Goal: Book appointment/travel/reservation

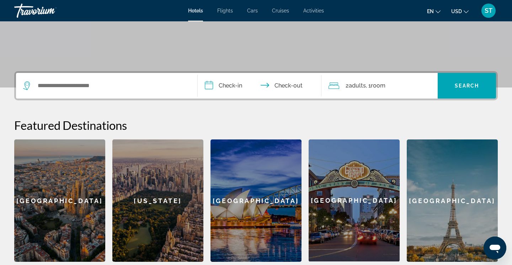
scroll to position [127, 0]
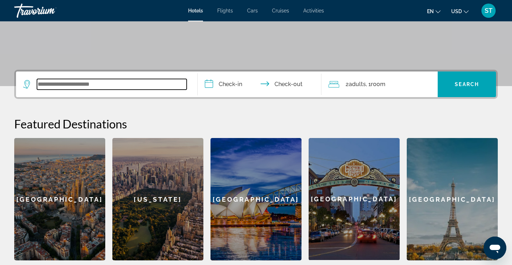
click at [130, 84] on input "Search widget" at bounding box center [112, 84] width 150 height 11
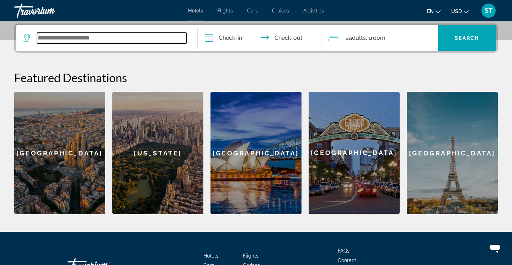
scroll to position [174, 0]
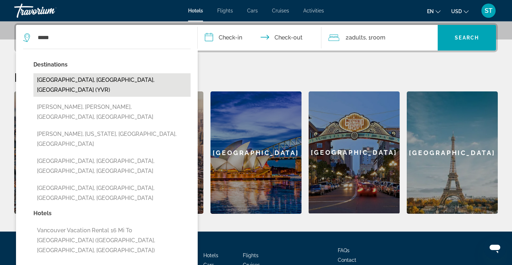
drag, startPoint x: 130, startPoint y: 84, endPoint x: 92, endPoint y: 81, distance: 38.6
click at [92, 81] on button "[GEOGRAPHIC_DATA], [GEOGRAPHIC_DATA], [GEOGRAPHIC_DATA] (YVR)" at bounding box center [111, 84] width 157 height 23
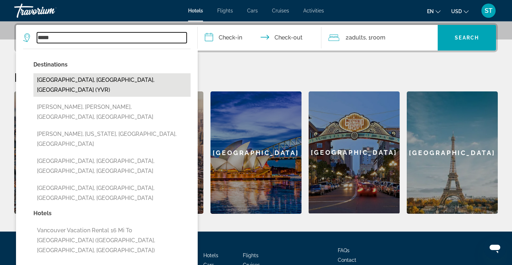
type input "**********"
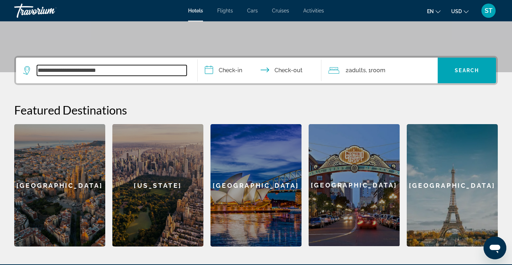
scroll to position [141, 0]
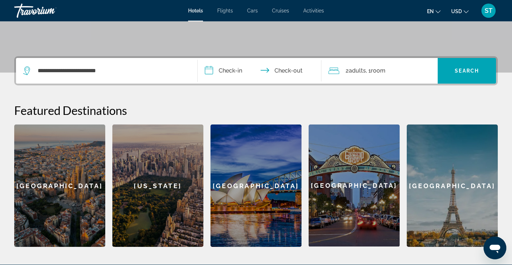
click at [224, 69] on input "**********" at bounding box center [261, 72] width 127 height 28
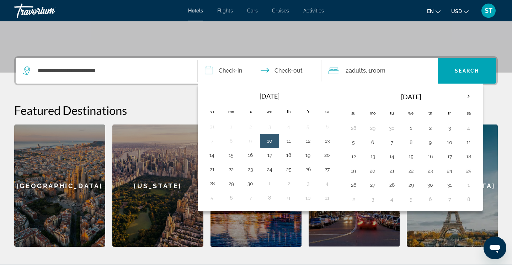
scroll to position [174, 0]
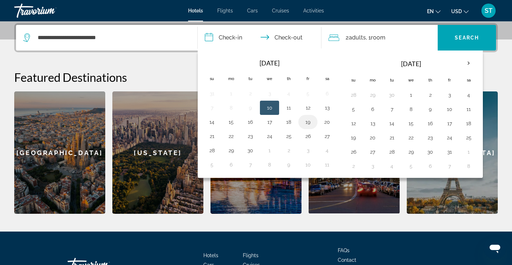
click at [307, 122] on button "19" at bounding box center [307, 122] width 11 height 10
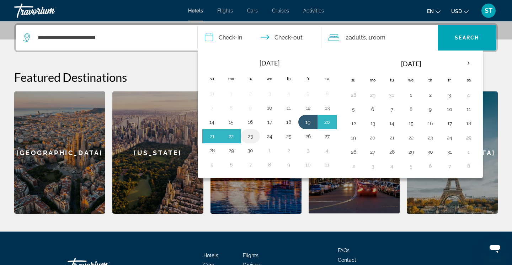
click at [250, 136] on button "23" at bounding box center [250, 136] width 11 height 10
type input "**********"
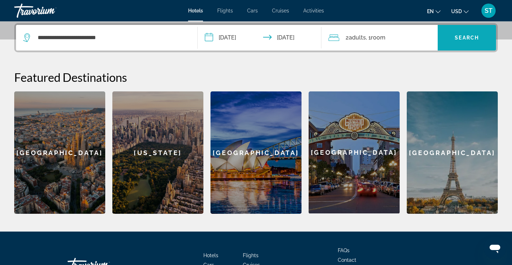
click at [472, 38] on span "Search" at bounding box center [467, 38] width 24 height 6
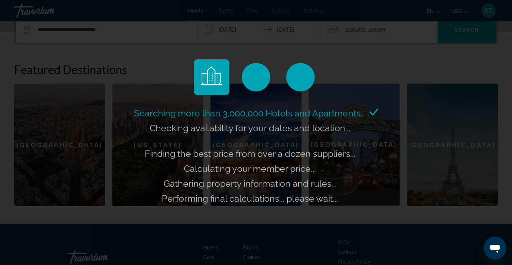
scroll to position [181, 0]
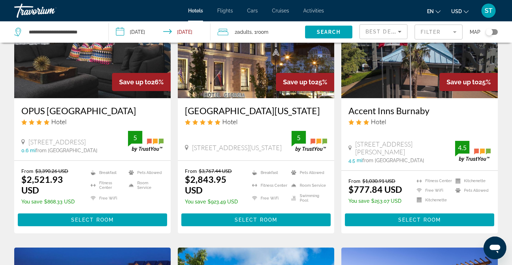
scroll to position [51, 0]
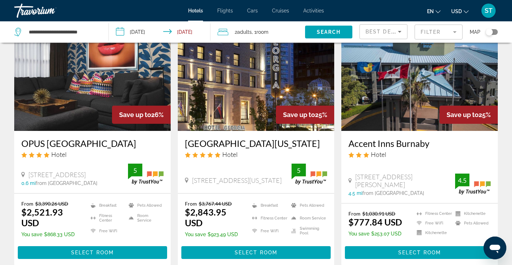
click at [462, 12] on button "USD USD ($) MXN (Mex$) CAD (Can$) GBP (£) EUR (€) AUD (A$) NZD (NZ$) CNY (CN¥)" at bounding box center [459, 11] width 17 height 10
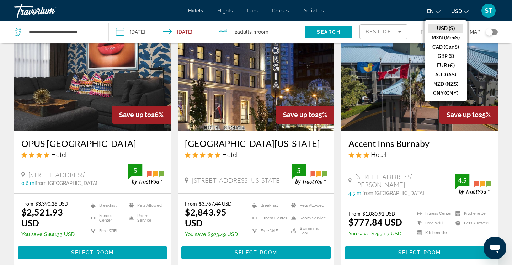
click at [491, 12] on span "ST" at bounding box center [489, 10] width 8 height 7
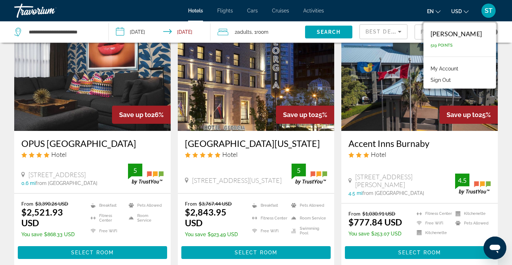
click at [448, 70] on link "My Account" at bounding box center [444, 68] width 35 height 9
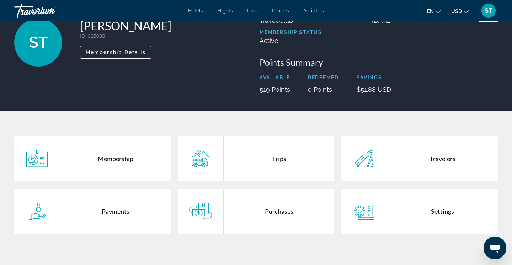
scroll to position [53, 0]
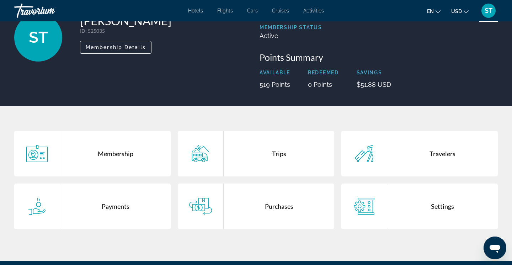
click at [444, 208] on div "Settings" at bounding box center [442, 207] width 111 height 46
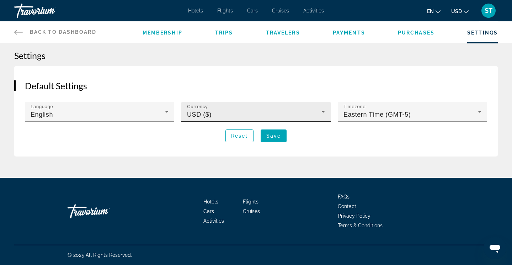
click at [214, 113] on div "USD ($)" at bounding box center [254, 114] width 134 height 9
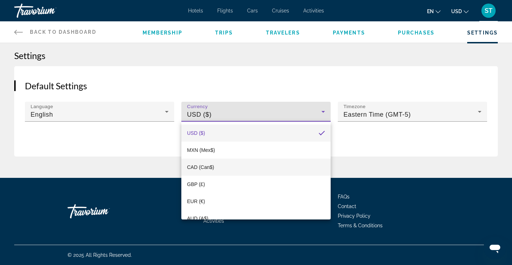
click at [210, 166] on span "CAD (Can$)" at bounding box center [200, 167] width 27 height 6
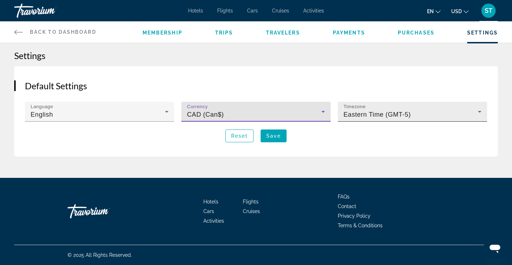
click at [395, 115] on span "Eastern Time (GMT-5)" at bounding box center [377, 114] width 67 height 7
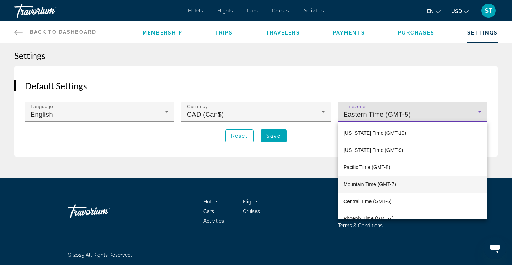
click at [379, 180] on span "Mountain Time (GMT-7)" at bounding box center [370, 184] width 53 height 9
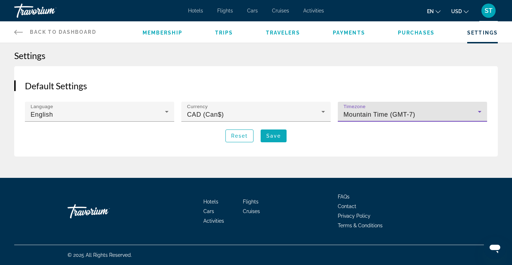
click at [276, 135] on span "Save" at bounding box center [273, 136] width 15 height 6
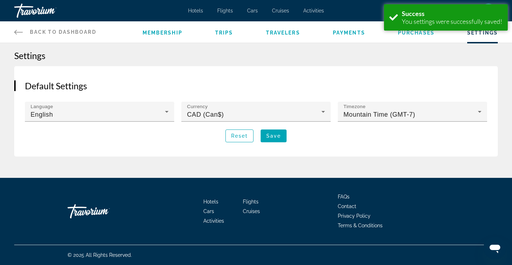
click at [36, 32] on span "Back to Dashboard" at bounding box center [63, 32] width 67 height 6
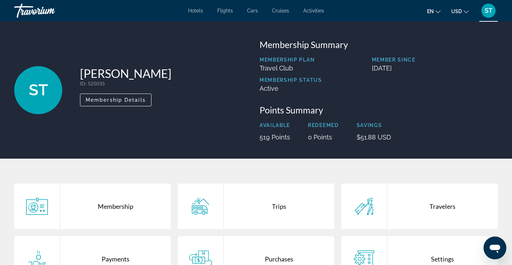
click at [196, 11] on span "Hotels" at bounding box center [195, 11] width 15 height 6
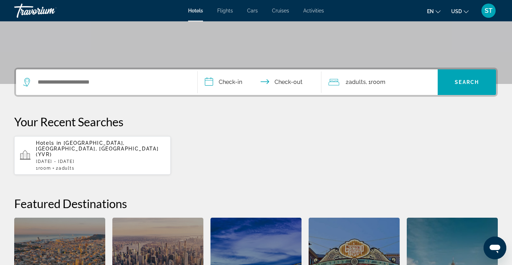
scroll to position [134, 0]
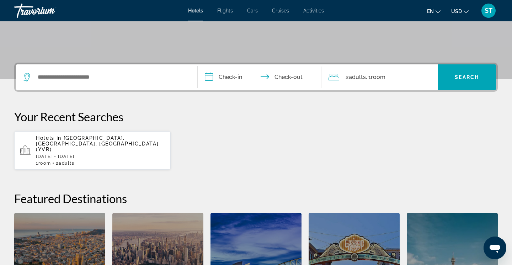
click at [73, 154] on p "[DATE] - [DATE]" at bounding box center [100, 156] width 129 height 5
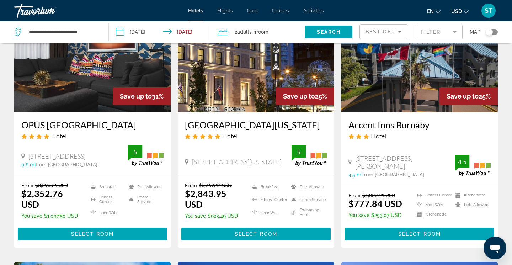
scroll to position [70, 0]
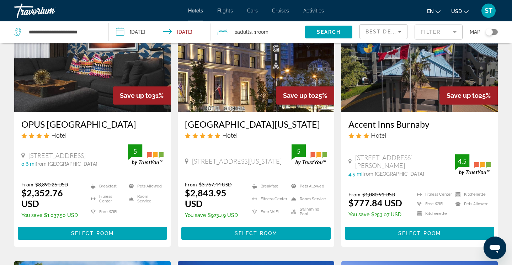
click at [464, 10] on icon "Change currency" at bounding box center [466, 11] width 5 height 3
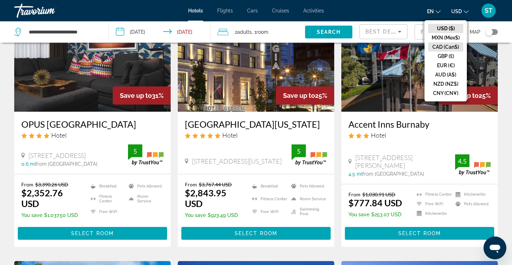
click at [455, 47] on button "CAD (Can$)" at bounding box center [445, 46] width 35 height 9
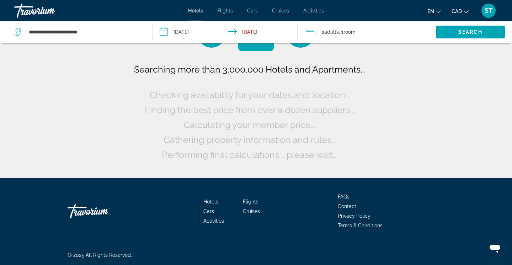
scroll to position [0, 0]
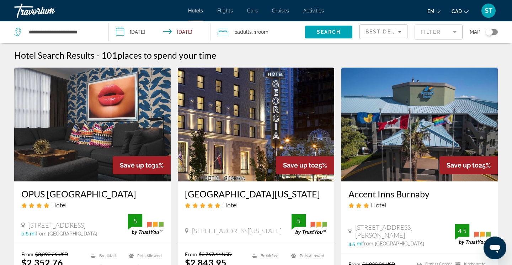
click at [493, 33] on div "Toggle map" at bounding box center [492, 32] width 12 height 6
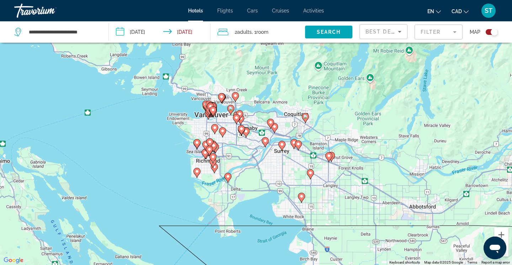
drag, startPoint x: 223, startPoint y: 151, endPoint x: 237, endPoint y: 156, distance: 15.3
click at [237, 156] on div "To activate drag with keyboard, press Alt + Enter. Once in keyboard drag state,…" at bounding box center [256, 132] width 512 height 265
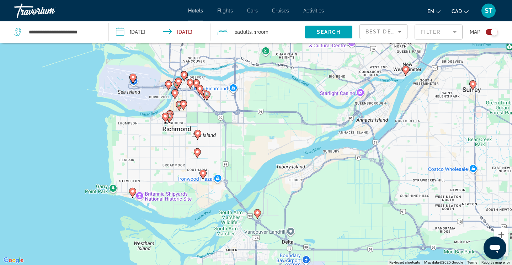
drag, startPoint x: 174, startPoint y: 139, endPoint x: 207, endPoint y: 141, distance: 33.5
click at [207, 141] on div "To activate drag with keyboard, press Alt + Enter. Once in keyboard drag state,…" at bounding box center [256, 132] width 512 height 265
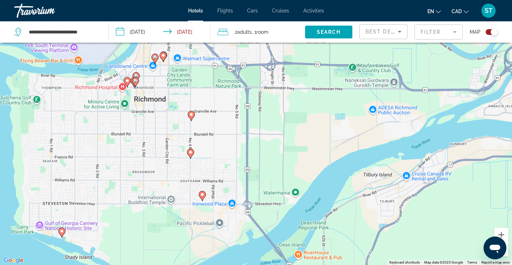
click at [203, 194] on image "Main content" at bounding box center [202, 194] width 4 height 4
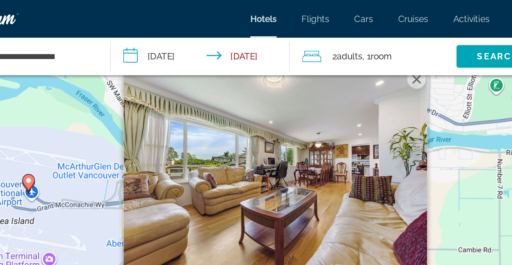
scroll to position [0, 0]
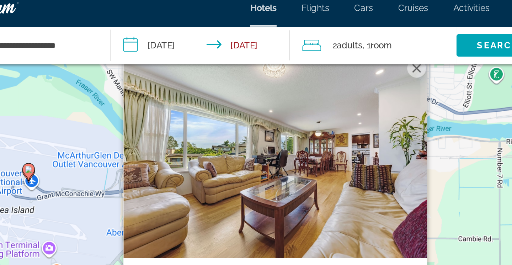
click at [277, 49] on button "Close" at bounding box center [282, 44] width 11 height 11
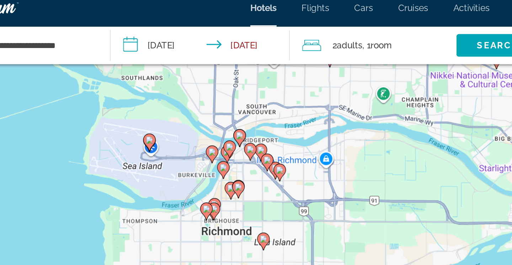
scroll to position [0, 0]
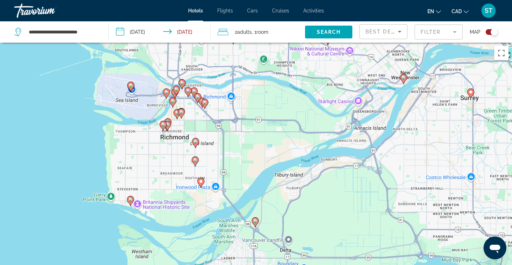
click at [485, 8] on span "ST" at bounding box center [489, 10] width 8 height 7
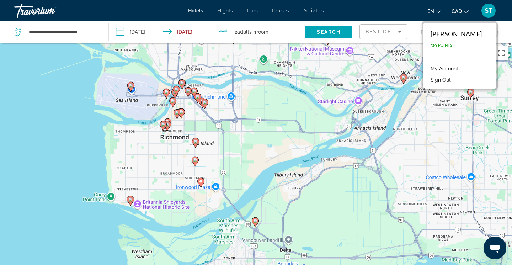
click at [459, 69] on link "My Account" at bounding box center [444, 68] width 35 height 9
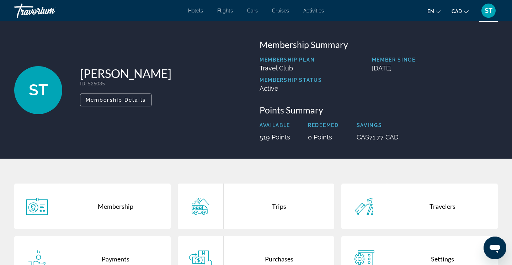
click at [386, 120] on div "Points Summary Available 519 Points Redeemed 0 Points Savings CA$71.77 CAD" at bounding box center [379, 123] width 238 height 36
click at [298, 254] on div "Purchases" at bounding box center [279, 259] width 111 height 46
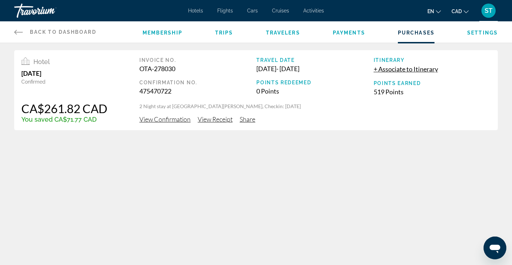
click at [37, 12] on div "Travorium" at bounding box center [49, 10] width 71 height 18
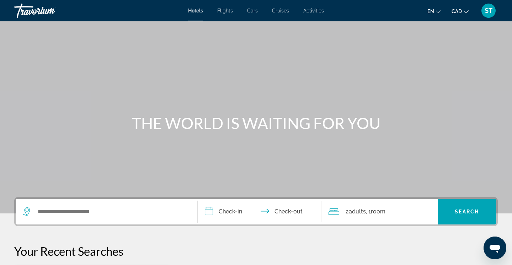
click at [35, 12] on div "Travorium" at bounding box center [49, 10] width 71 height 18
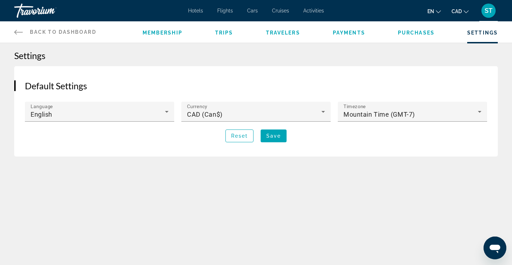
click at [76, 33] on span "Back to Dashboard" at bounding box center [63, 32] width 67 height 6
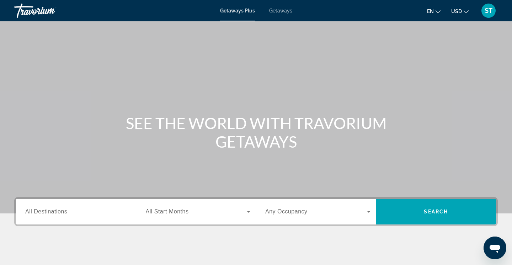
click at [280, 12] on span "Getaways" at bounding box center [280, 11] width 23 height 6
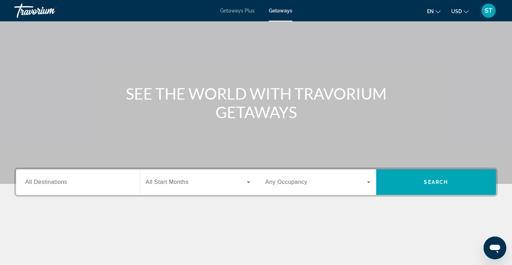
scroll to position [33, 0]
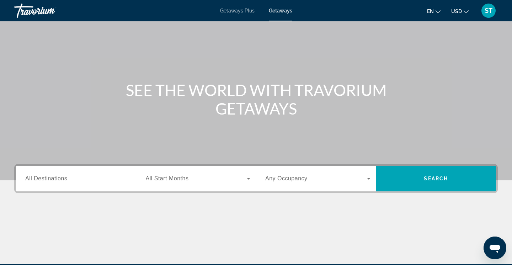
click at [76, 178] on input "Destination All Destinations" at bounding box center [77, 179] width 105 height 9
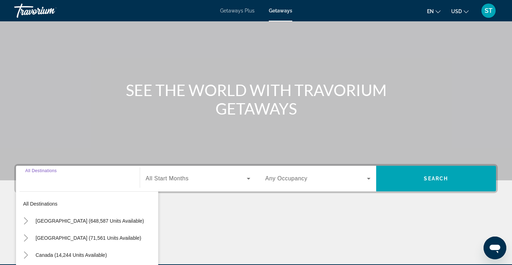
scroll to position [120, 0]
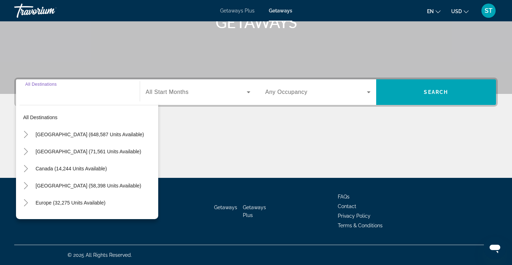
click at [68, 95] on input "Destination All Destinations" at bounding box center [77, 92] width 105 height 9
click at [35, 199] on span "Search widget" at bounding box center [95, 202] width 126 height 17
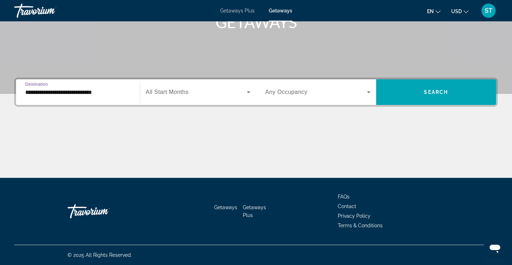
click at [54, 91] on input "**********" at bounding box center [77, 92] width 105 height 9
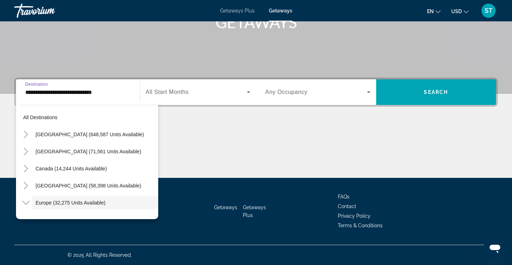
scroll to position [42, 0]
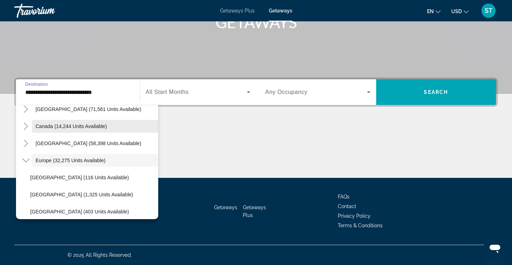
click at [35, 127] on span "Search widget" at bounding box center [95, 126] width 126 height 17
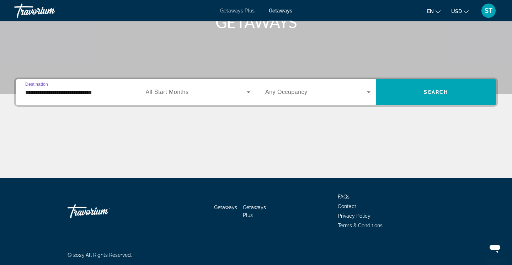
click at [51, 97] on div "**********" at bounding box center [77, 92] width 105 height 20
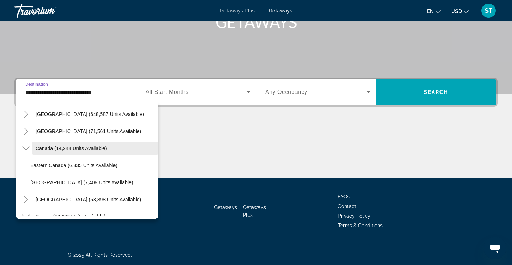
scroll to position [23, 0]
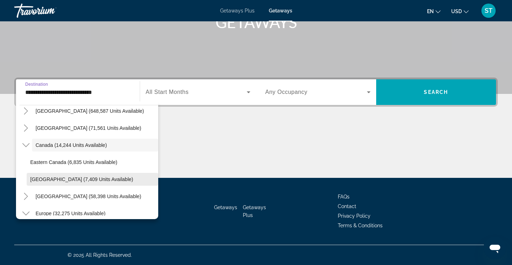
click at [55, 178] on span "Western Canada (7,409 units available)" at bounding box center [81, 179] width 103 height 6
type input "**********"
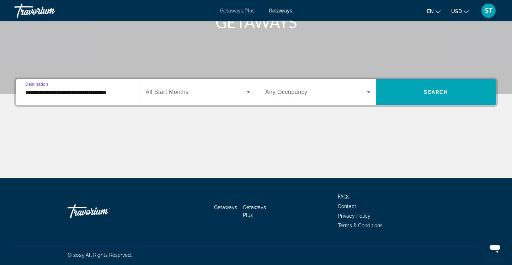
click at [185, 91] on span "All Start Months" at bounding box center [167, 92] width 43 height 6
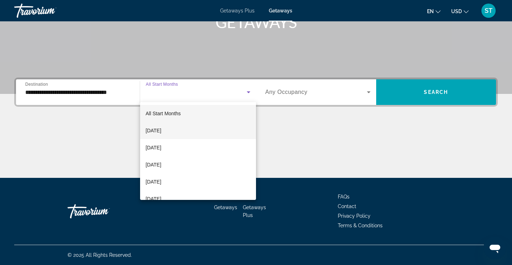
click at [161, 130] on span "September 2025" at bounding box center [154, 130] width 16 height 9
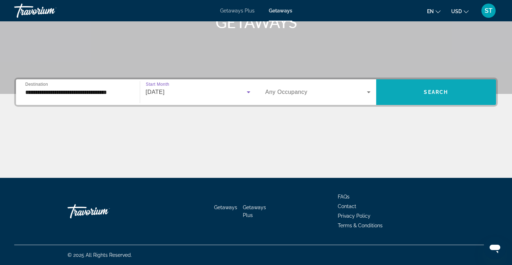
click at [443, 91] on span "Search" at bounding box center [436, 92] width 24 height 6
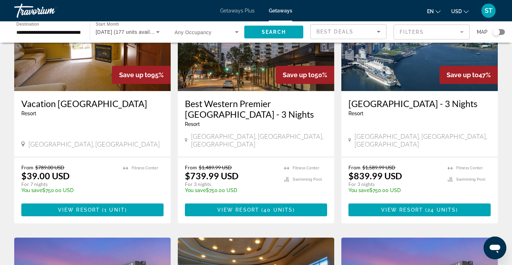
scroll to position [99, 0]
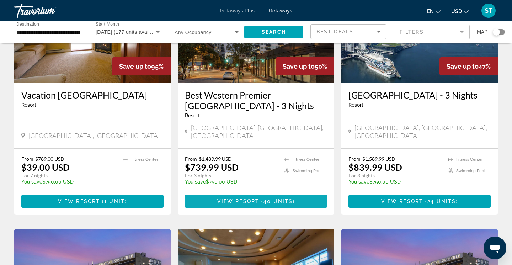
click at [245, 204] on span "View Resort" at bounding box center [238, 201] width 42 height 6
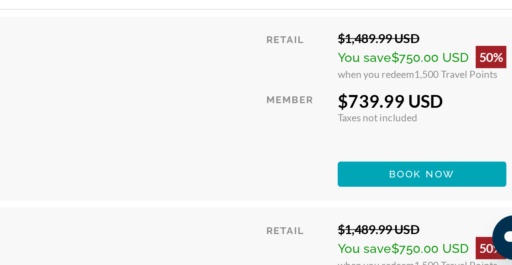
scroll to position [1198, 0]
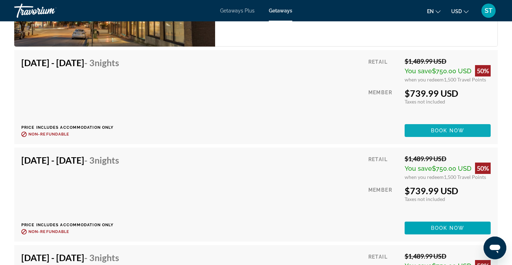
click at [450, 128] on span "Book now" at bounding box center [448, 131] width 34 height 6
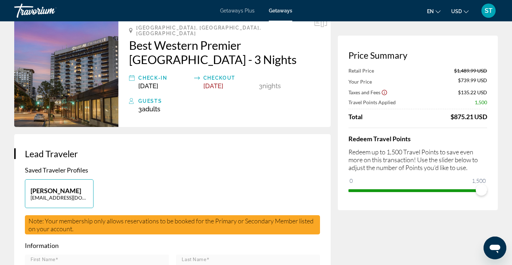
scroll to position [44, 0]
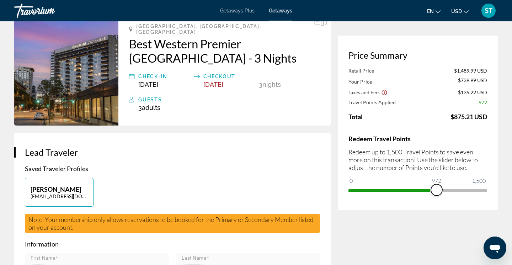
drag, startPoint x: 482, startPoint y: 192, endPoint x: 437, endPoint y: 189, distance: 44.9
click at [437, 189] on span "ngx-slider" at bounding box center [436, 189] width 11 height 11
drag, startPoint x: 437, startPoint y: 189, endPoint x: 448, endPoint y: 190, distance: 11.0
click at [448, 190] on div "Price Summary Retail Price $1,489.99 USD Your Price $1,003.99 USD Taxes and Fee…" at bounding box center [418, 123] width 160 height 175
drag, startPoint x: 438, startPoint y: 193, endPoint x: 446, endPoint y: 194, distance: 8.3
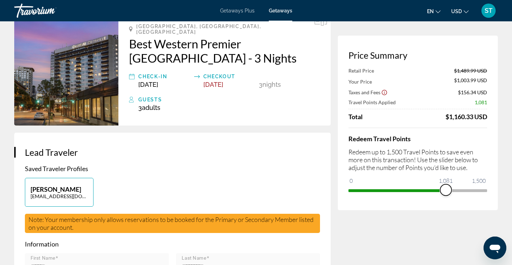
click at [446, 194] on span "ngx-slider" at bounding box center [445, 189] width 11 height 11
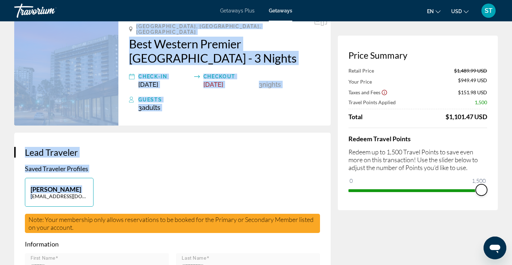
drag, startPoint x: 447, startPoint y: 191, endPoint x: 498, endPoint y: 196, distance: 51.5
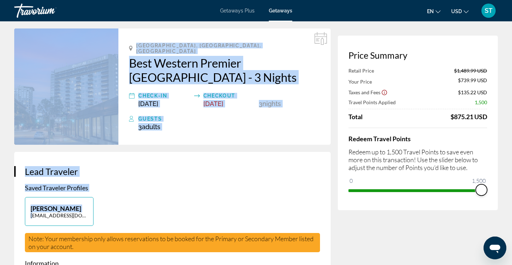
scroll to position [22, 0]
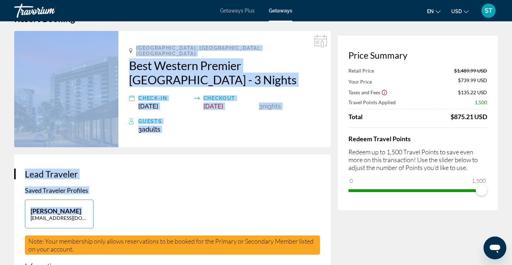
click at [377, 209] on div "Price Summary Retail Price $1,489.99 USD Your Price $739.99 USD Taxes and Fees …" at bounding box center [418, 123] width 160 height 175
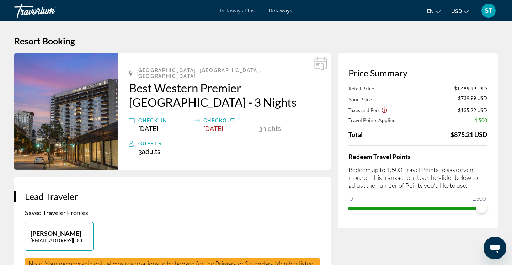
scroll to position [0, 0]
click at [247, 11] on span "Getaways Plus" at bounding box center [237, 11] width 35 height 6
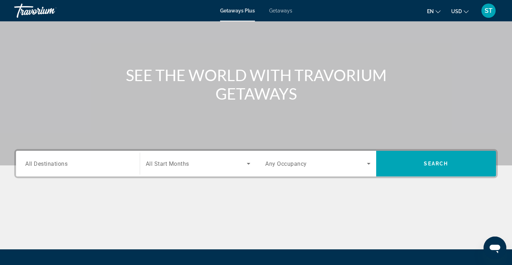
scroll to position [49, 0]
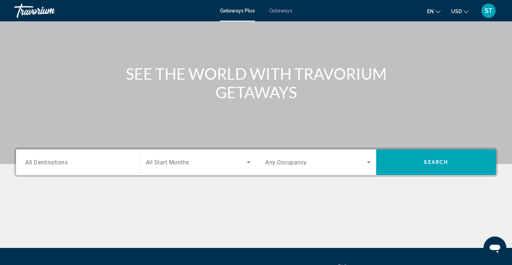
click at [73, 164] on input "Destination All Destinations" at bounding box center [77, 162] width 105 height 9
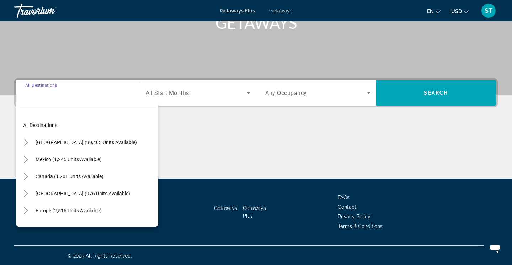
scroll to position [120, 0]
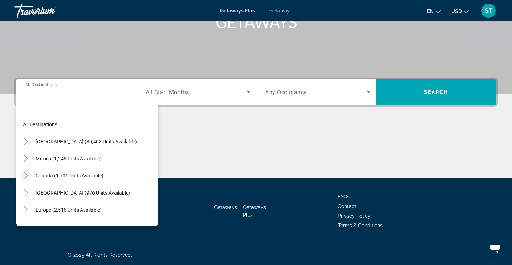
click at [26, 174] on icon "Toggle Canada (1,701 units available)" at bounding box center [26, 175] width 4 height 7
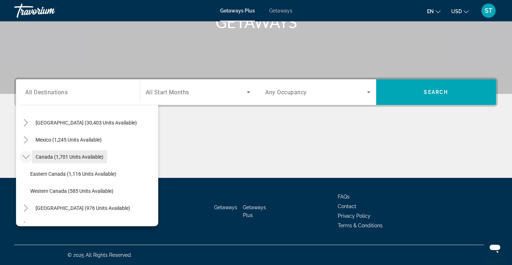
scroll to position [20, 0]
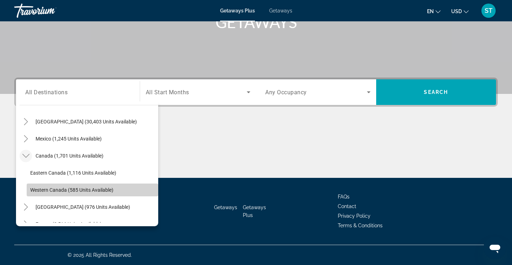
click at [53, 189] on span "Western Canada (585 units available)" at bounding box center [71, 190] width 83 height 6
type input "**********"
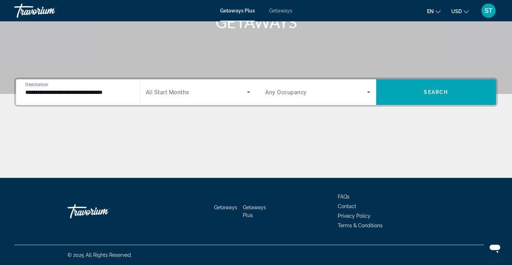
click at [195, 92] on span "Search widget" at bounding box center [196, 92] width 101 height 9
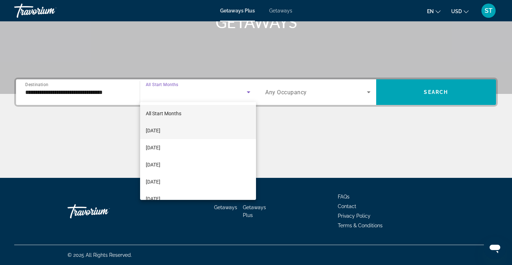
click at [176, 136] on mat-option "September 2025" at bounding box center [198, 130] width 116 height 17
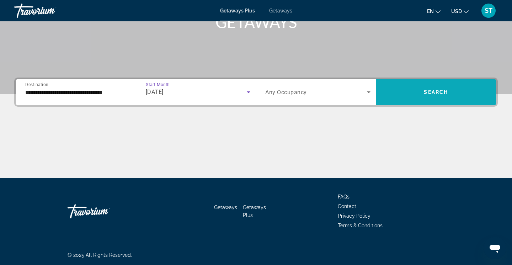
click at [437, 94] on span "Search" at bounding box center [436, 92] width 24 height 6
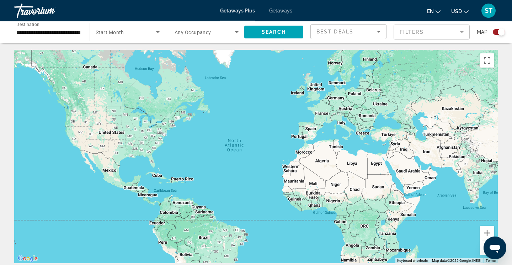
click at [123, 31] on span "Start Month" at bounding box center [110, 33] width 28 height 6
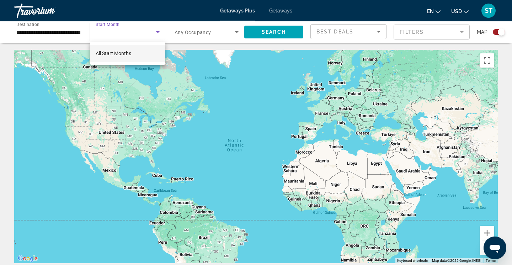
click at [190, 34] on div at bounding box center [256, 132] width 512 height 265
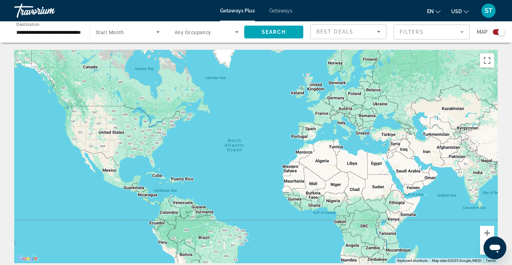
click at [128, 32] on span "Search widget" at bounding box center [126, 32] width 60 height 9
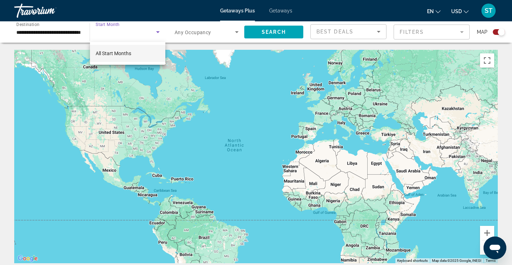
click at [116, 53] on span "All Start Months" at bounding box center [114, 54] width 36 height 6
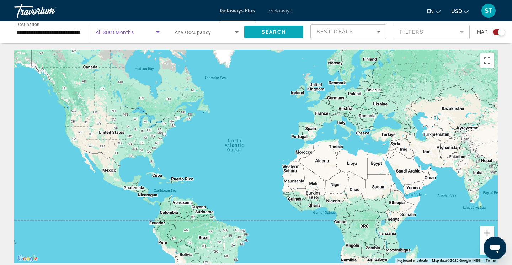
click at [275, 33] on span "Search" at bounding box center [274, 32] width 24 height 6
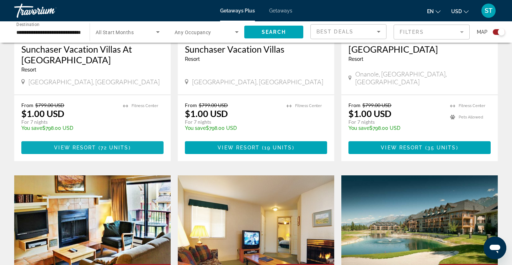
scroll to position [373, 0]
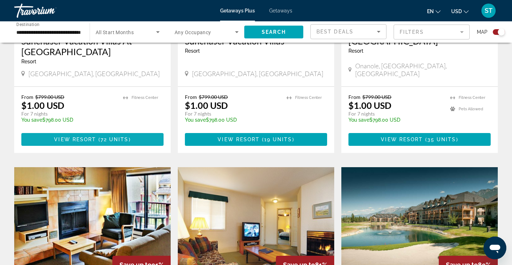
click at [99, 139] on span "( 72 units )" at bounding box center [113, 140] width 35 height 6
